Goal: Task Accomplishment & Management: Manage account settings

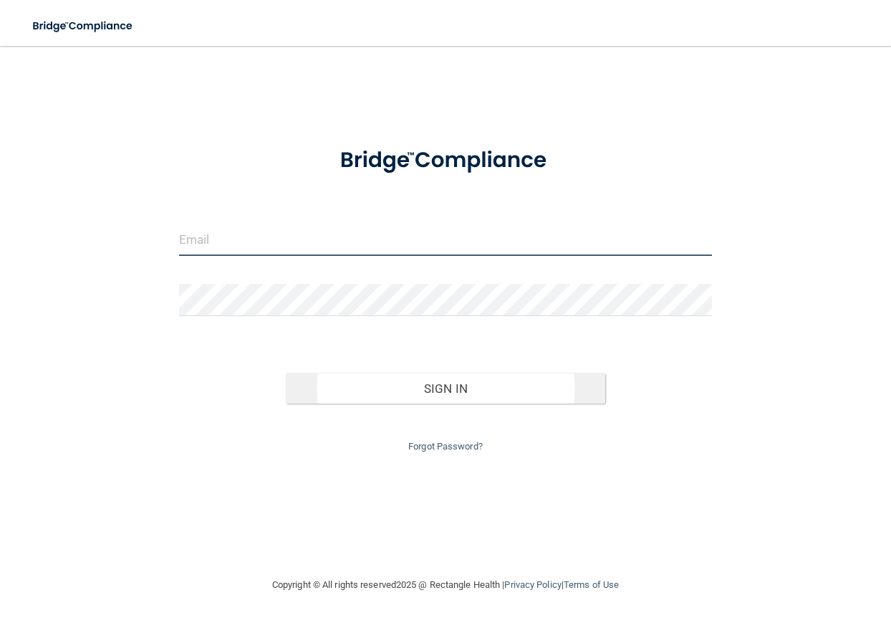
type input "[EMAIL_ADDRESS][DOMAIN_NAME]"
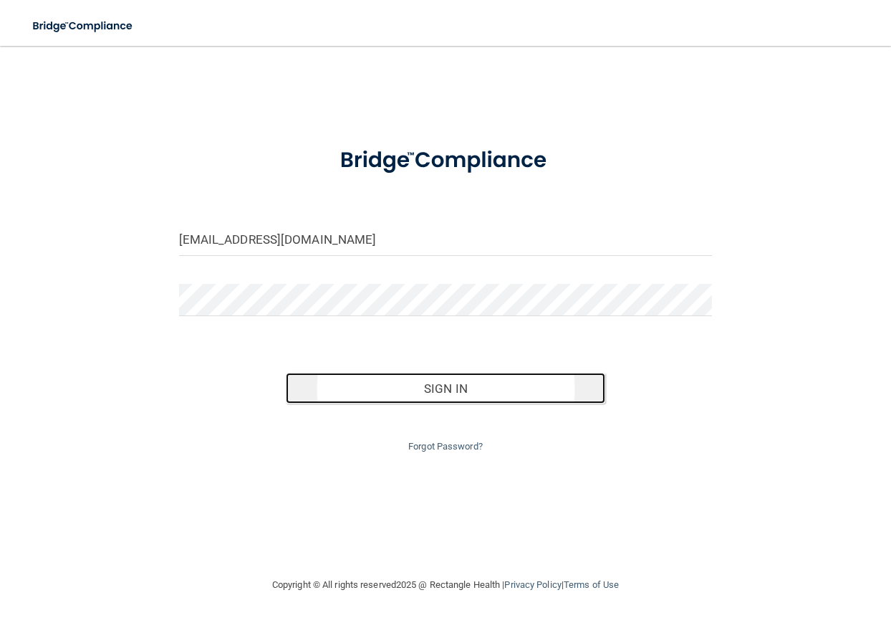
click at [452, 383] on button "Sign In" at bounding box center [446, 389] width 320 height 32
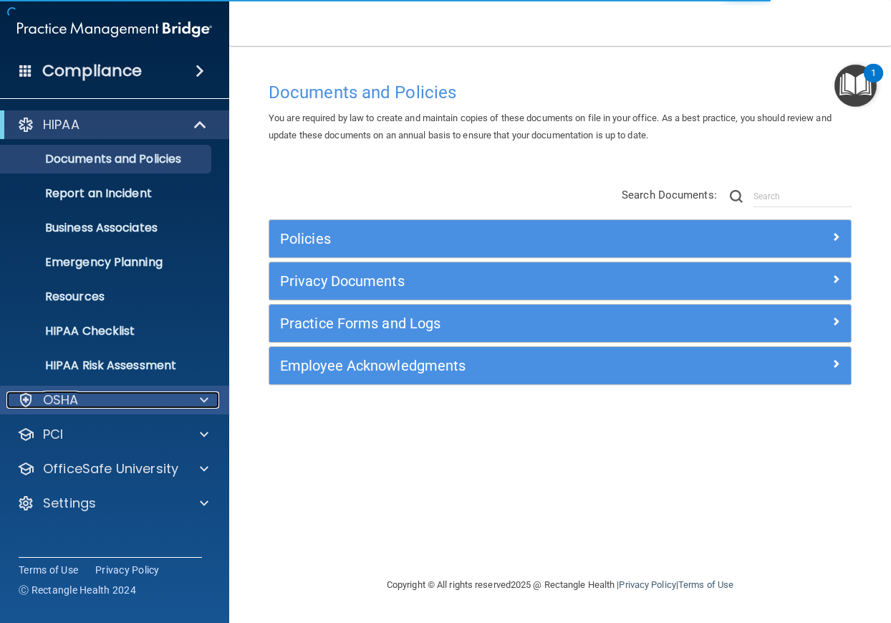
click at [157, 393] on div "OSHA" at bounding box center [95, 399] width 178 height 17
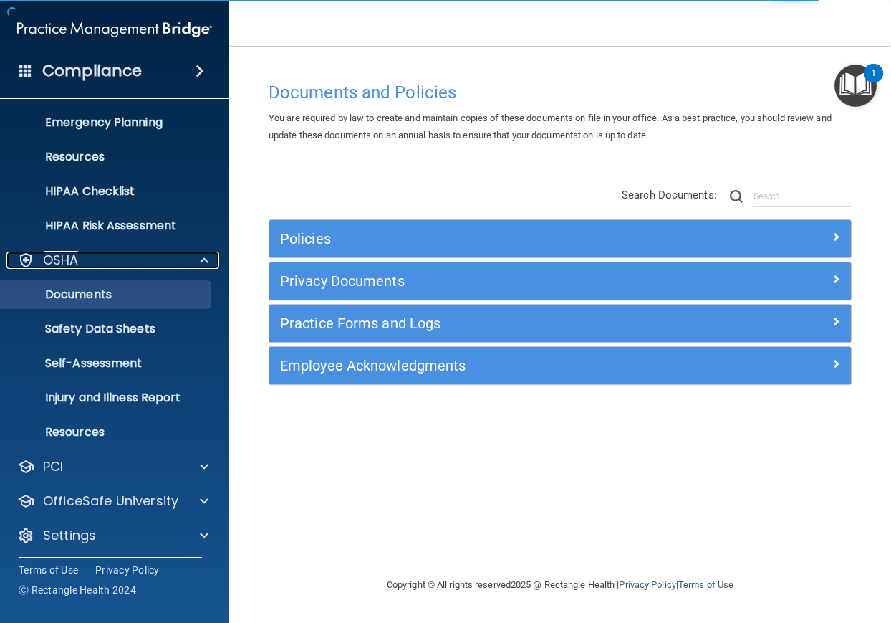
scroll to position [143, 0]
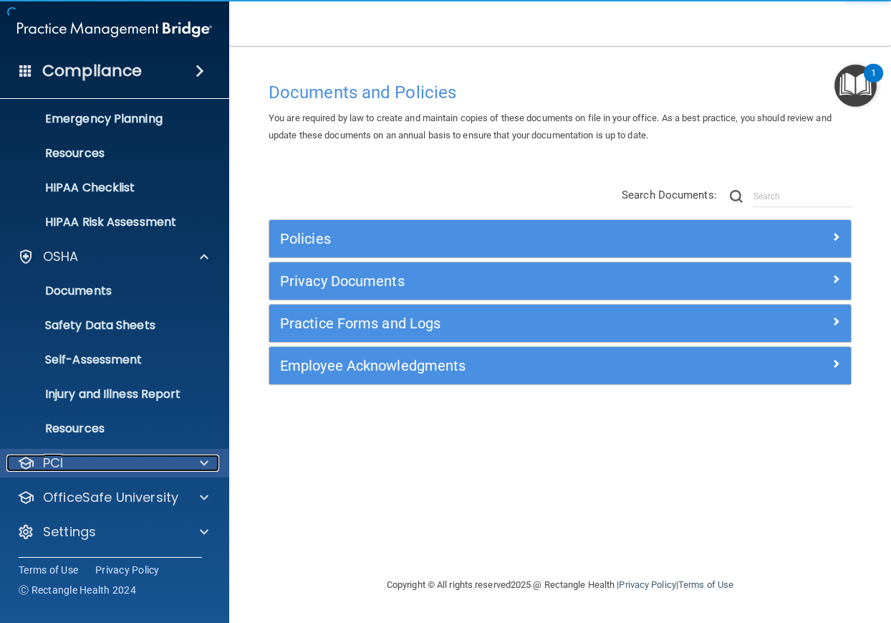
click at [121, 467] on div "PCI" at bounding box center [95, 462] width 178 height 17
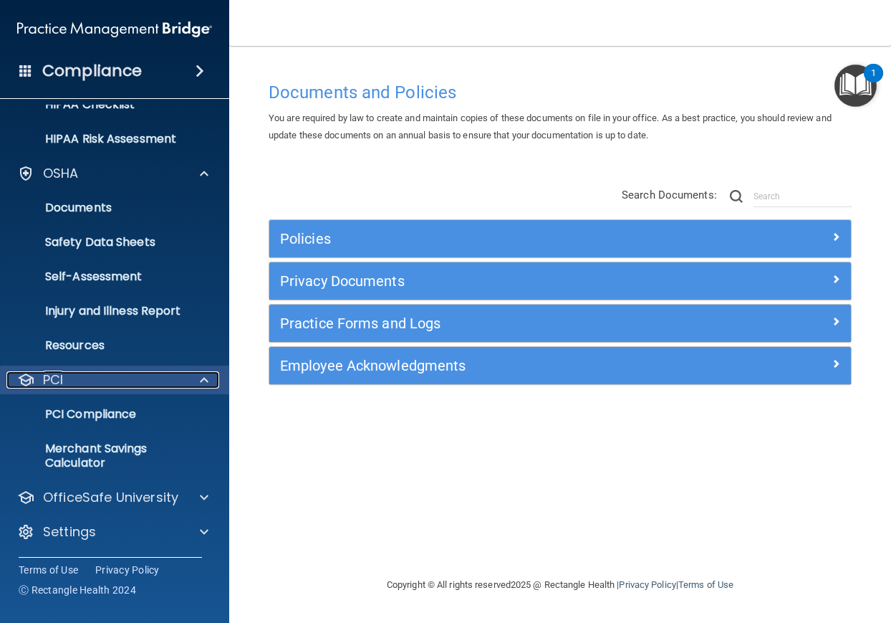
scroll to position [227, 0]
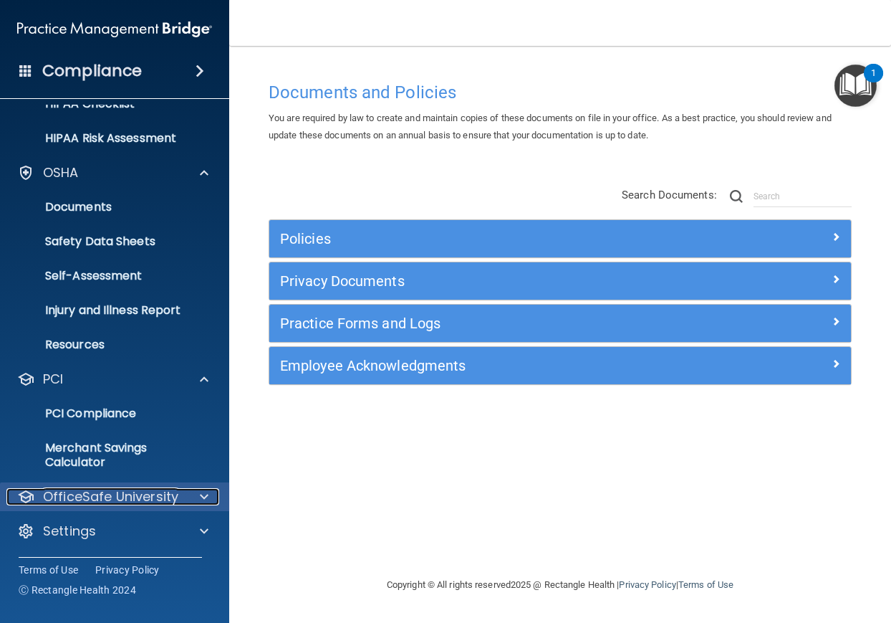
click at [133, 494] on p "OfficeSafe University" at bounding box center [110, 496] width 135 height 17
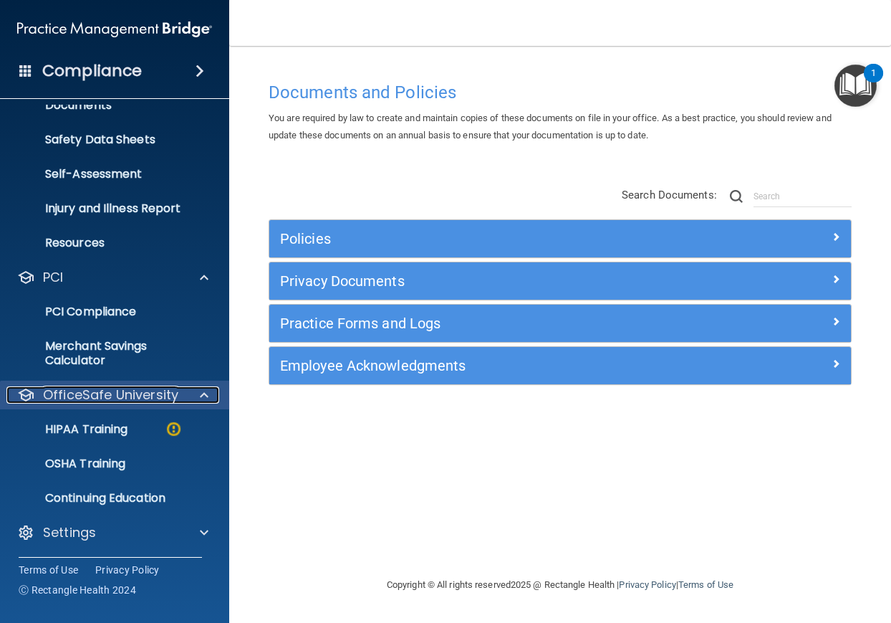
scroll to position [330, 0]
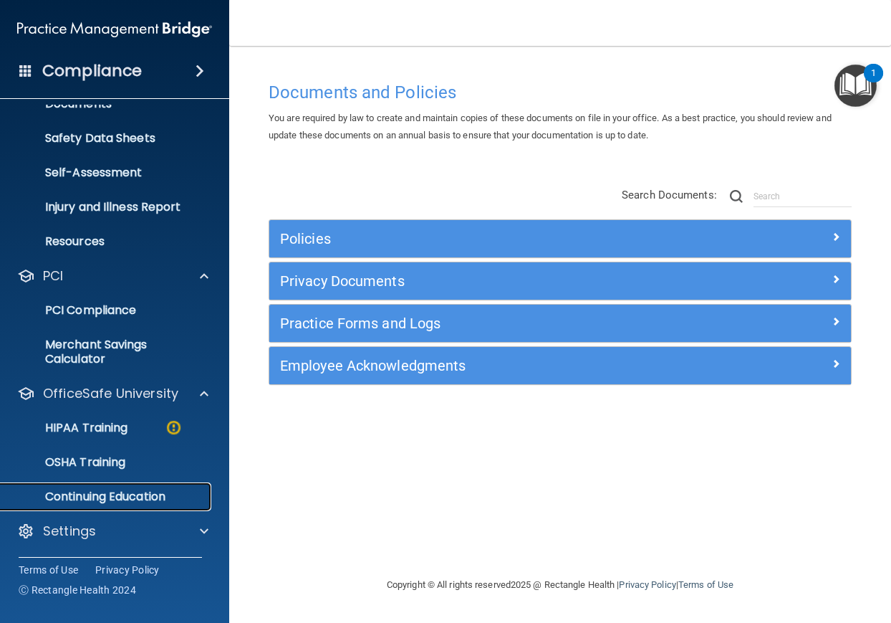
click at [136, 491] on p "Continuing Education" at bounding box center [107, 496] width 196 height 14
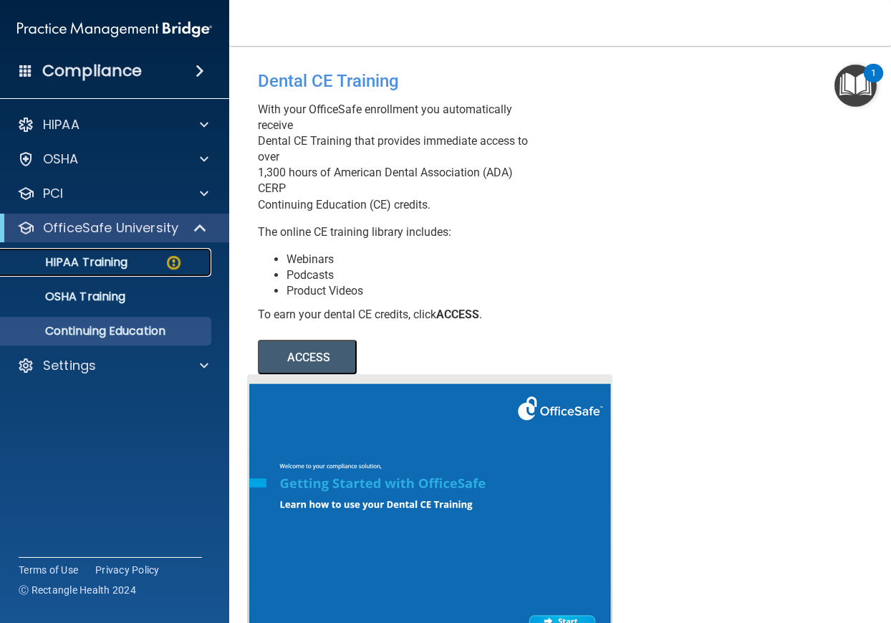
click at [87, 260] on p "HIPAA Training" at bounding box center [68, 262] width 118 height 14
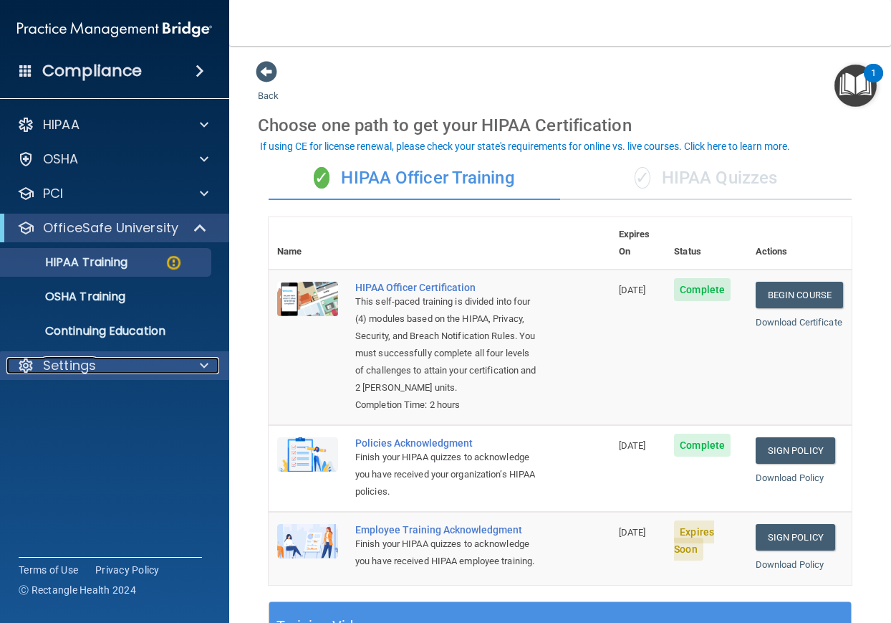
click at [85, 368] on p "Settings" at bounding box center [69, 365] width 53 height 17
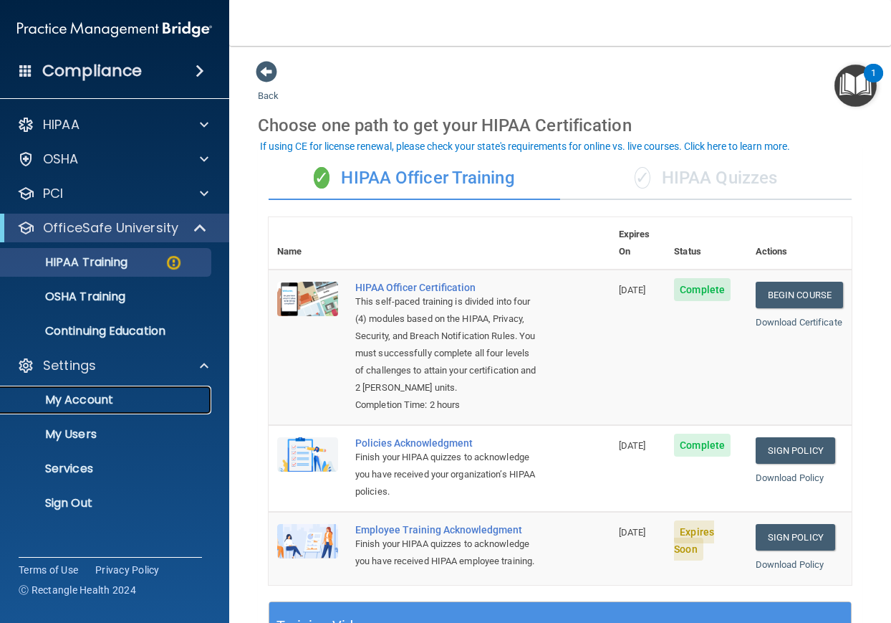
click at [97, 397] on p "My Account" at bounding box center [107, 400] width 196 height 14
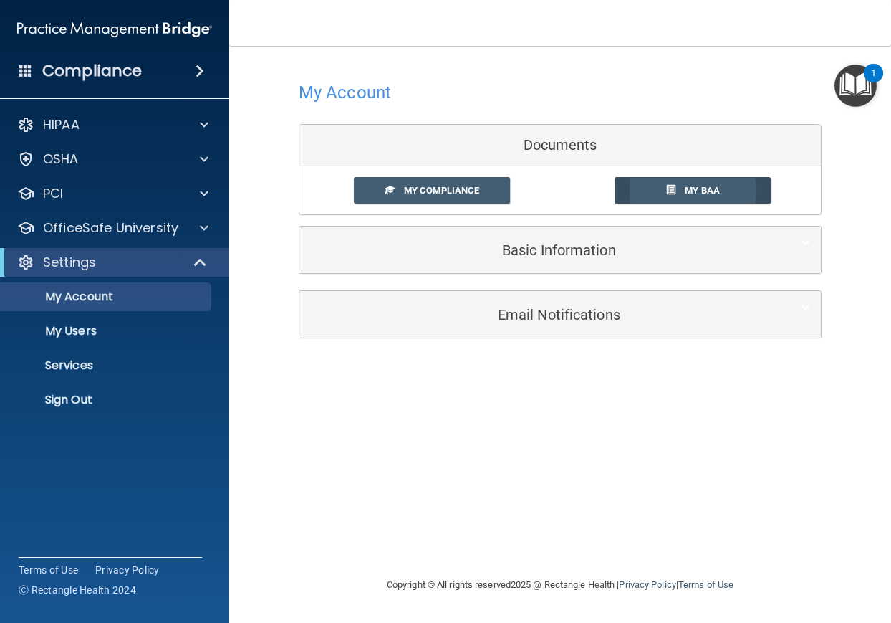
click at [674, 193] on span at bounding box center [670, 189] width 9 height 9
click at [446, 183] on link "My Compliance" at bounding box center [432, 190] width 157 height 27
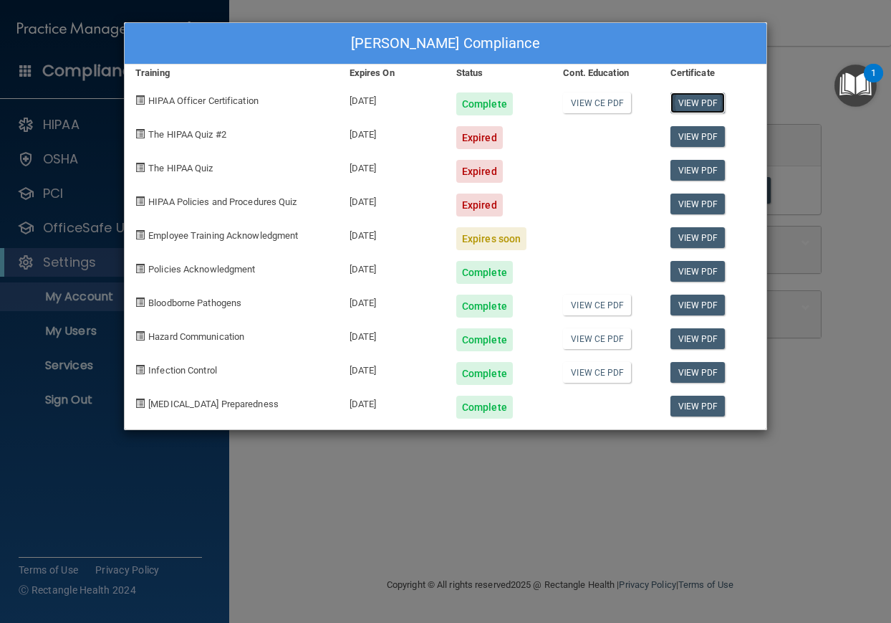
click at [688, 97] on link "View PDF" at bounding box center [698, 102] width 55 height 21
click at [595, 305] on link "View CE PDF" at bounding box center [597, 305] width 68 height 21
click at [591, 335] on link "View CE PDF" at bounding box center [597, 338] width 68 height 21
click at [595, 367] on link "View CE PDF" at bounding box center [597, 372] width 68 height 21
click at [590, 100] on link "View CE PDF" at bounding box center [597, 102] width 68 height 21
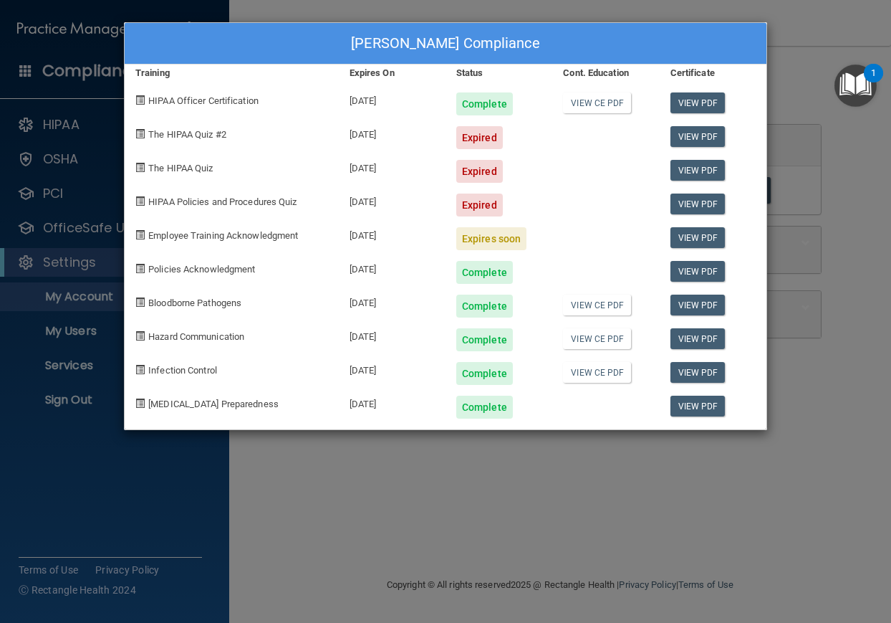
click at [137, 509] on div "[PERSON_NAME] Compliance Training Expires On Status Cont. Education Certificate…" at bounding box center [445, 311] width 891 height 623
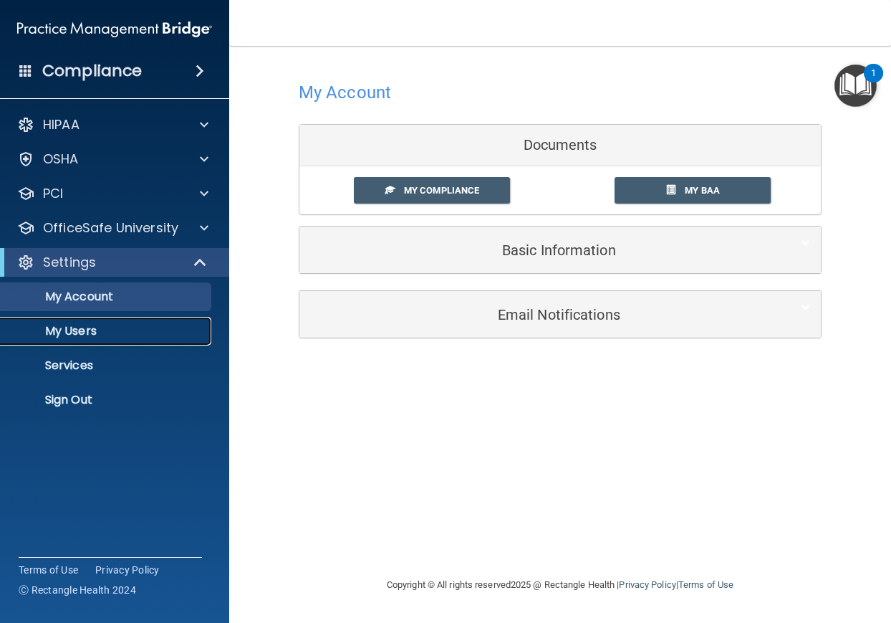
click at [78, 333] on p "My Users" at bounding box center [107, 331] width 196 height 14
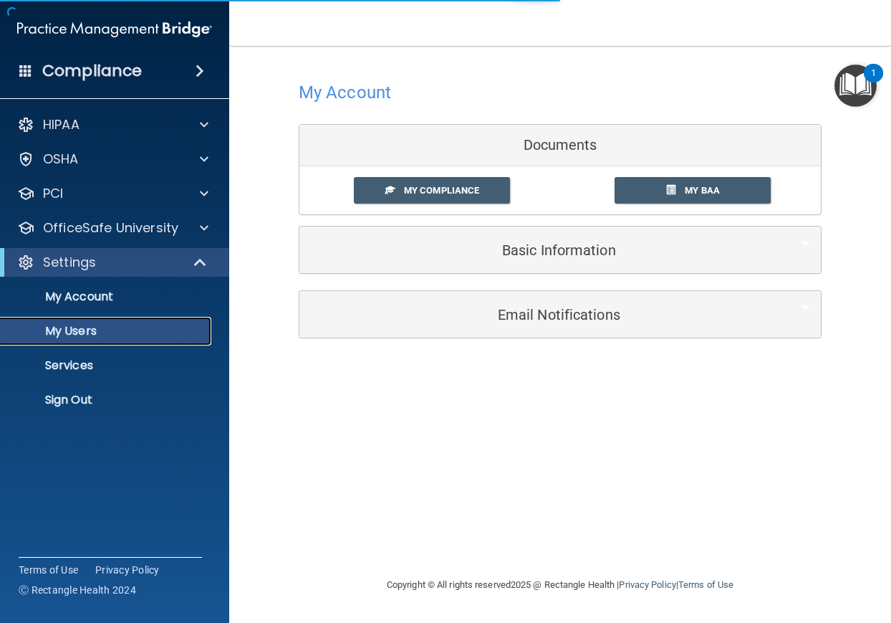
select select "20"
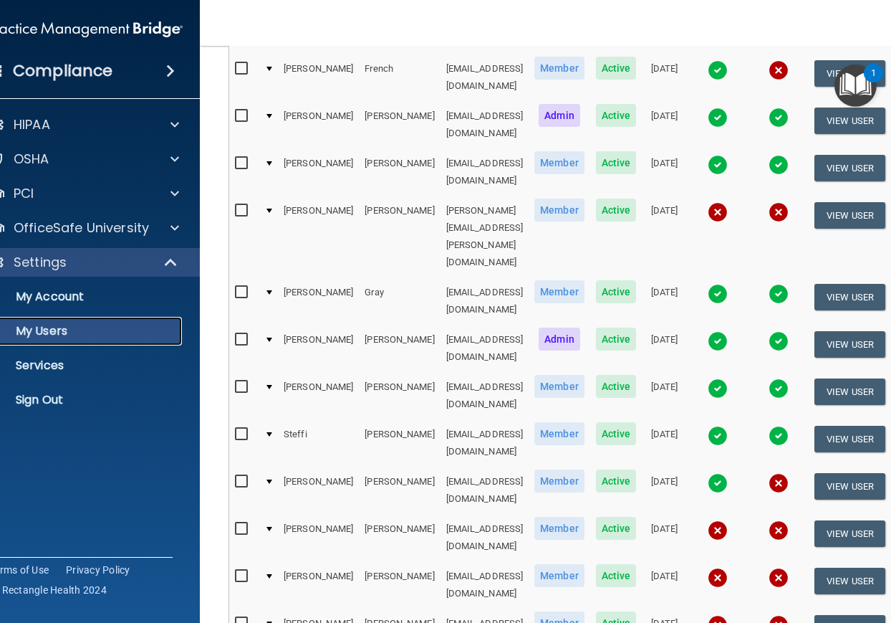
scroll to position [608, 0]
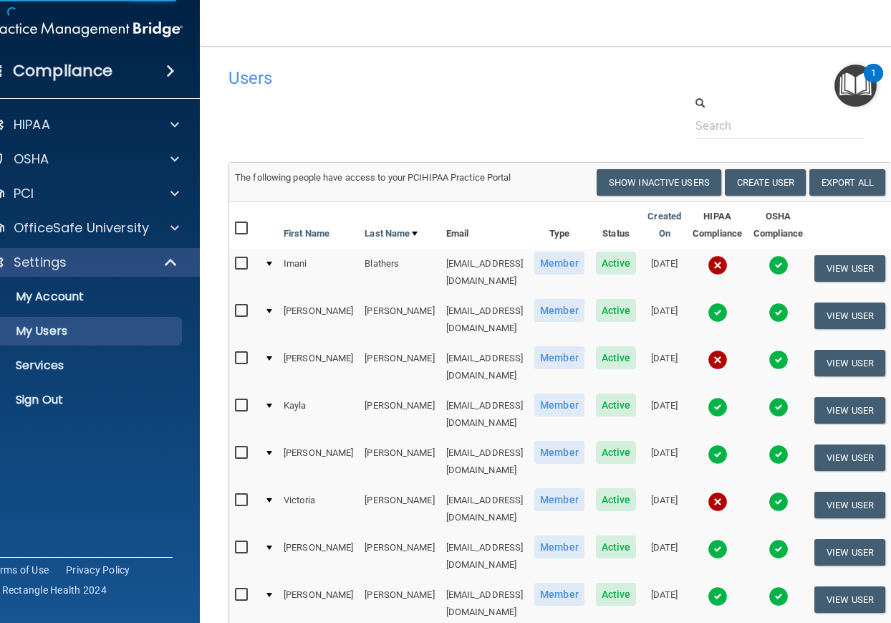
select select "20"
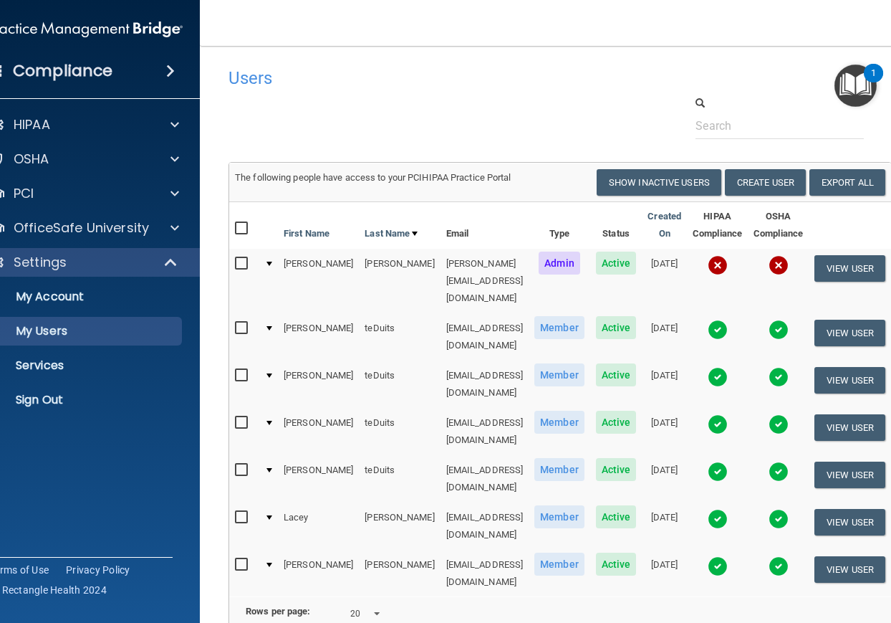
select select "20"
